Goal: Navigation & Orientation: Find specific page/section

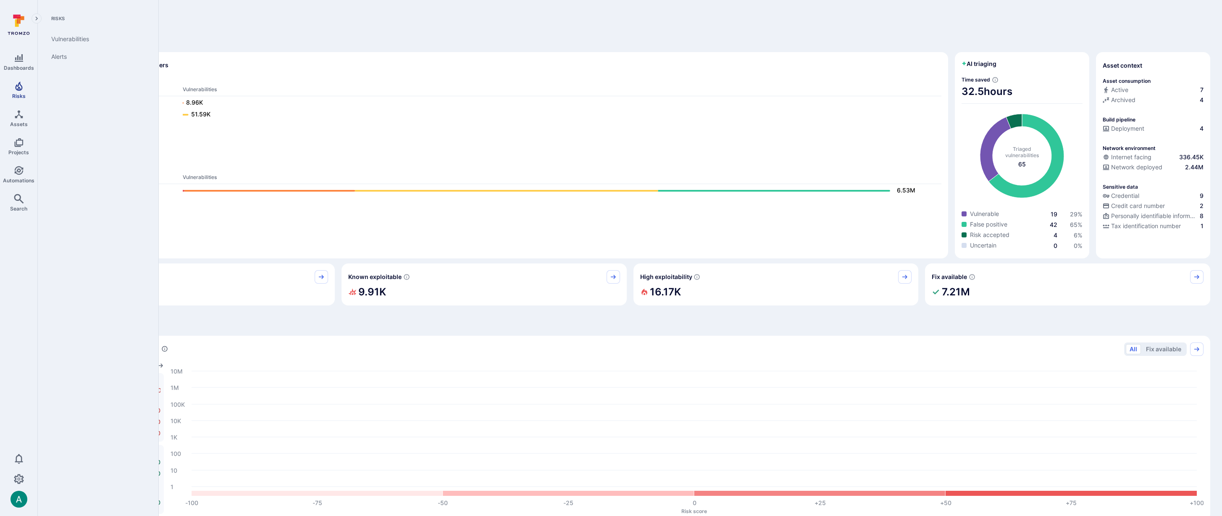
click at [21, 96] on span "Risks" at bounding box center [18, 96] width 13 height 6
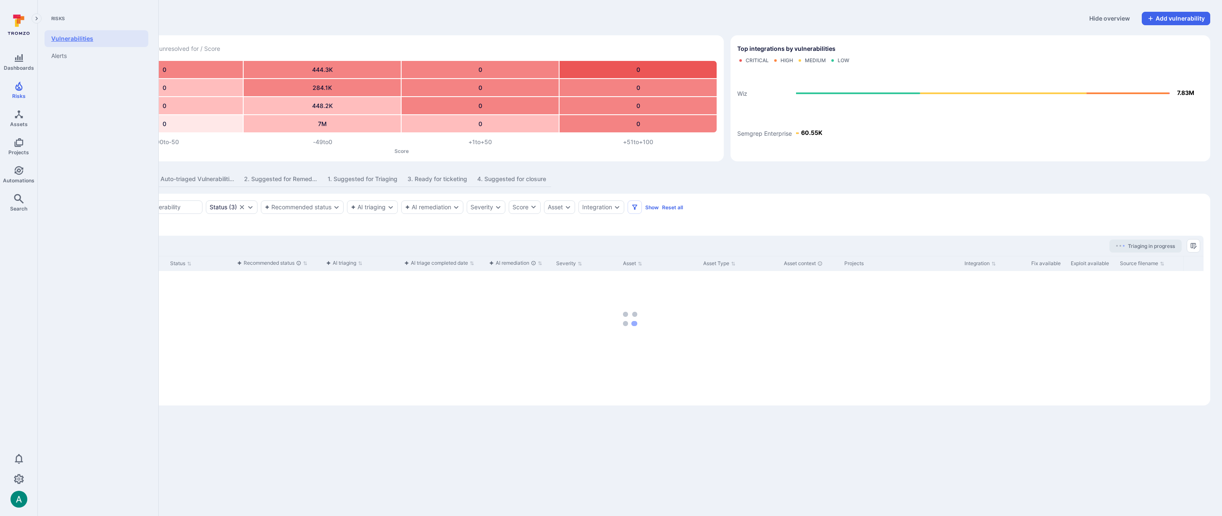
drag, startPoint x: 82, startPoint y: 37, endPoint x: 133, endPoint y: 1, distance: 62.0
click at [83, 37] on link "Vulnerabilities" at bounding box center [97, 38] width 104 height 17
click at [73, 41] on link "All dashboards" at bounding box center [97, 38] width 104 height 17
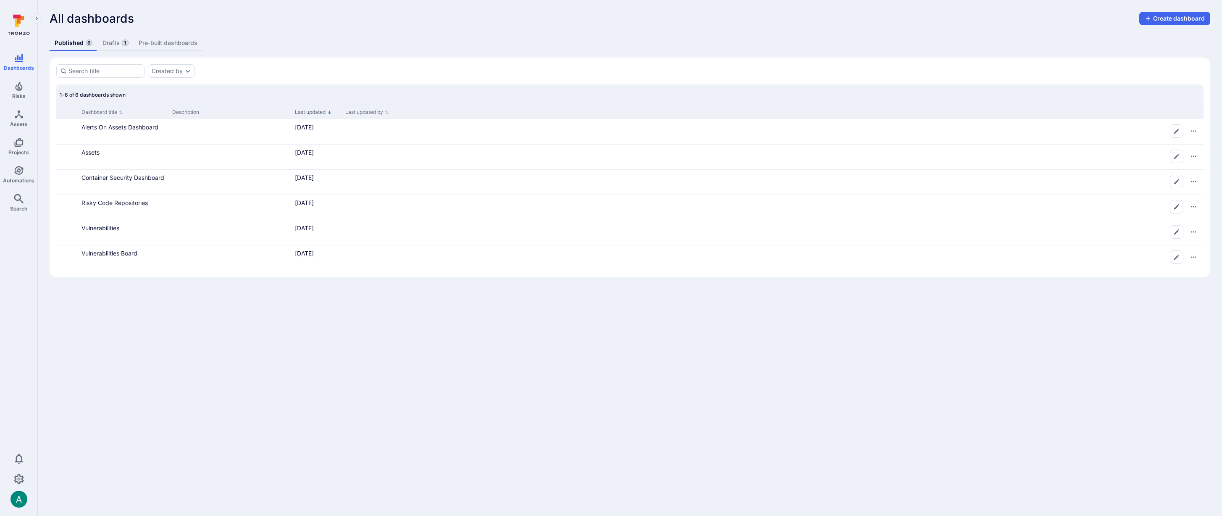
click at [115, 43] on link "Drafts 1" at bounding box center [115, 43] width 36 height 16
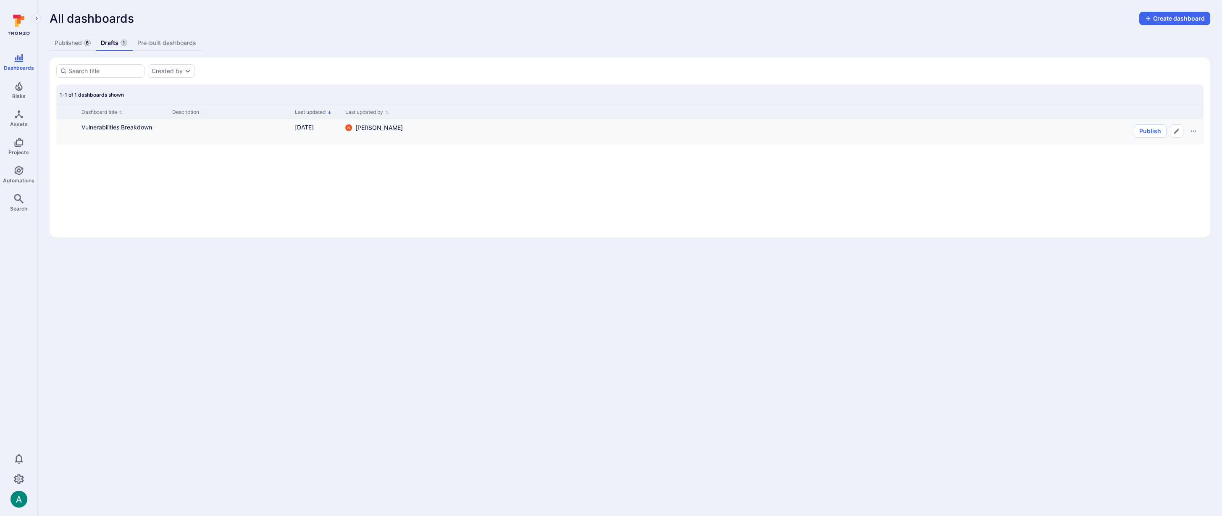
click at [121, 126] on link "Vulnerabilities Breakdown" at bounding box center [116, 126] width 71 height 7
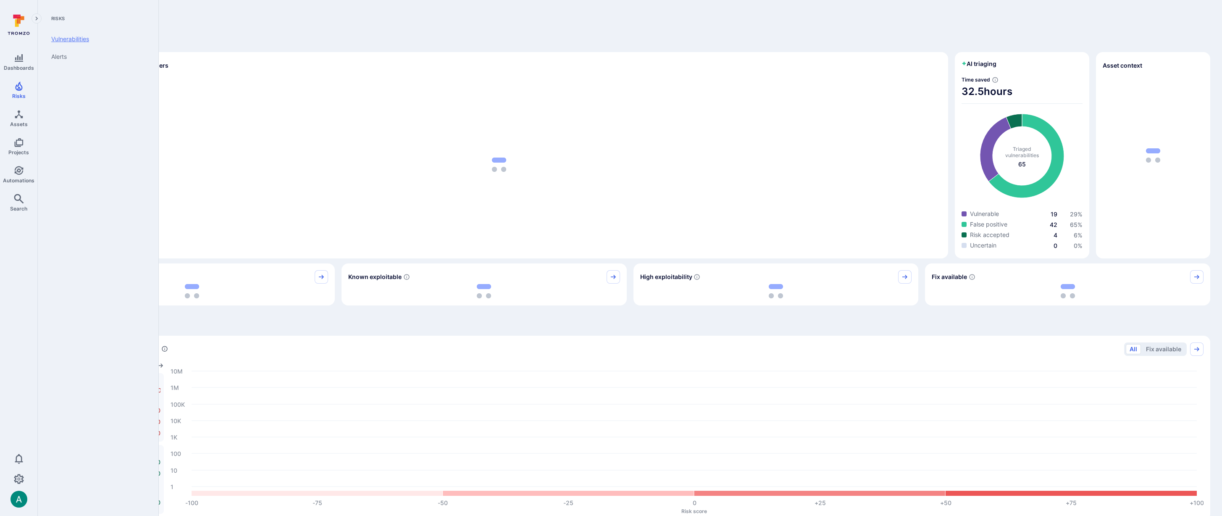
click at [72, 36] on link "Vulnerabilities" at bounding box center [97, 39] width 104 height 18
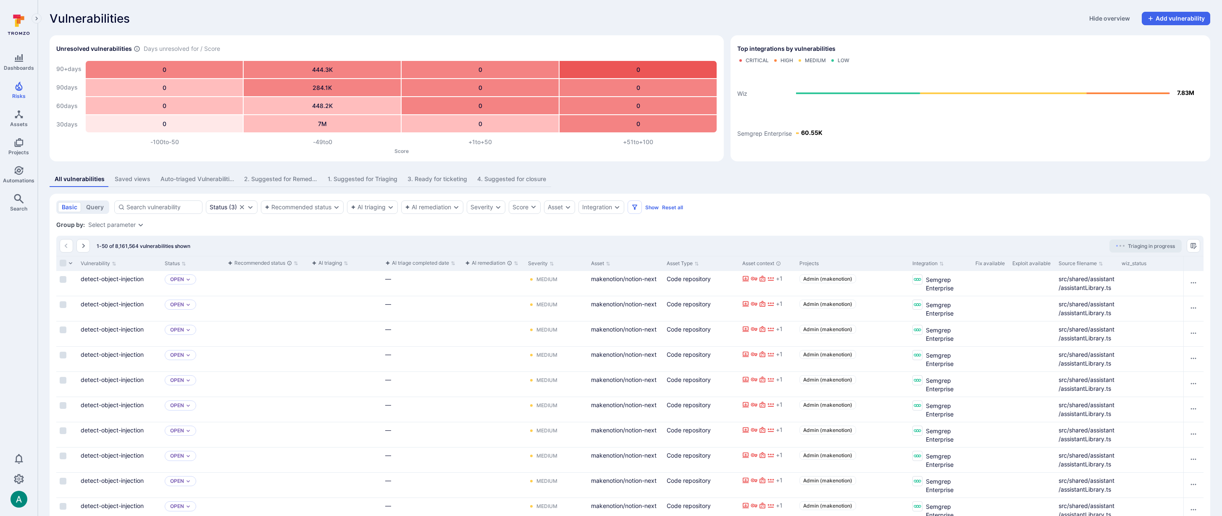
click at [289, 181] on div "2. Suggested for Remediation" at bounding box center [280, 179] width 73 height 8
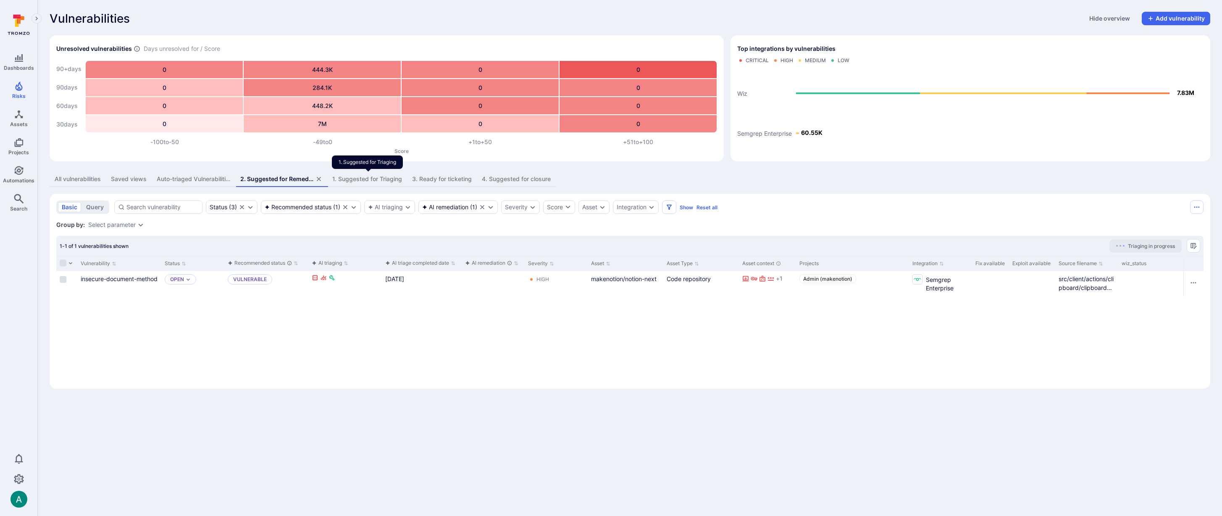
click at [362, 181] on div "1. Suggested for Triaging" at bounding box center [367, 179] width 70 height 8
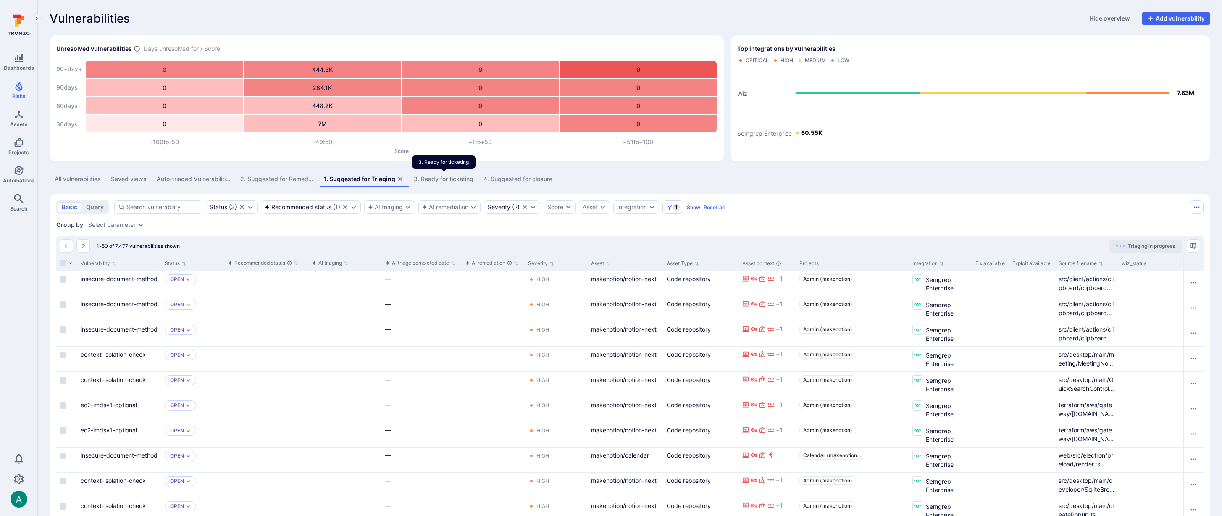
click at [455, 178] on div "3. Ready for ticketing" at bounding box center [444, 179] width 60 height 8
